Goal: Transaction & Acquisition: Book appointment/travel/reservation

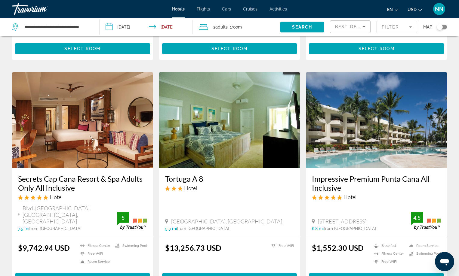
scroll to position [457, 0]
click at [205, 8] on span "Flights" at bounding box center [203, 9] width 13 height 5
